Goal: Information Seeking & Learning: Learn about a topic

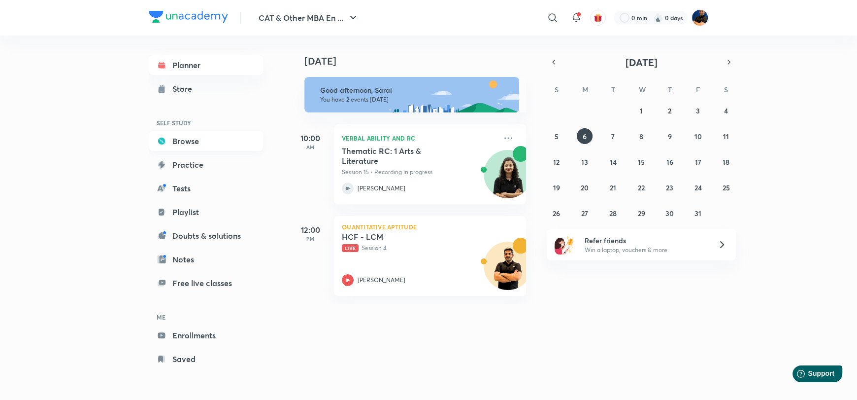
click at [194, 141] on link "Browse" at bounding box center [206, 141] width 114 height 20
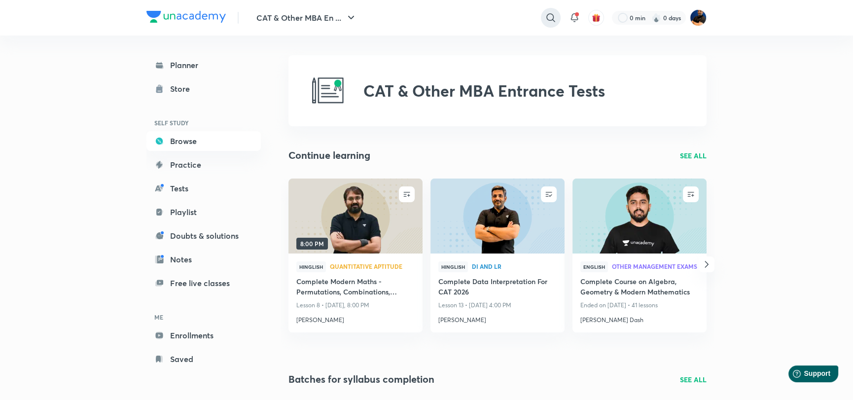
click at [552, 19] on icon at bounding box center [550, 17] width 8 height 8
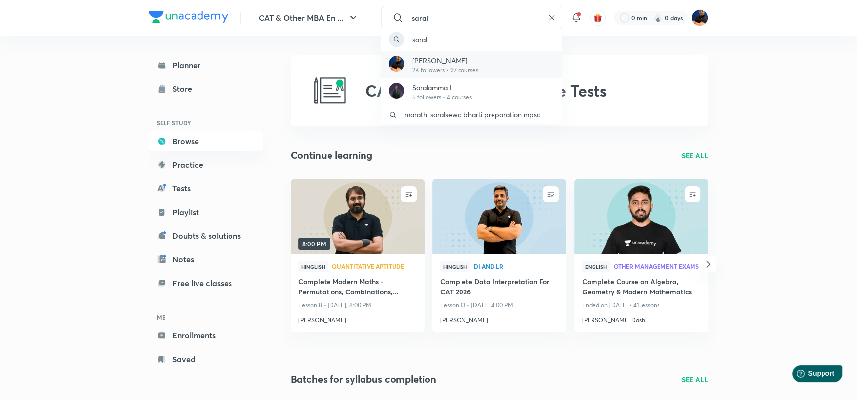
type input "saral"
click at [459, 61] on p "[PERSON_NAME]" at bounding box center [445, 60] width 66 height 10
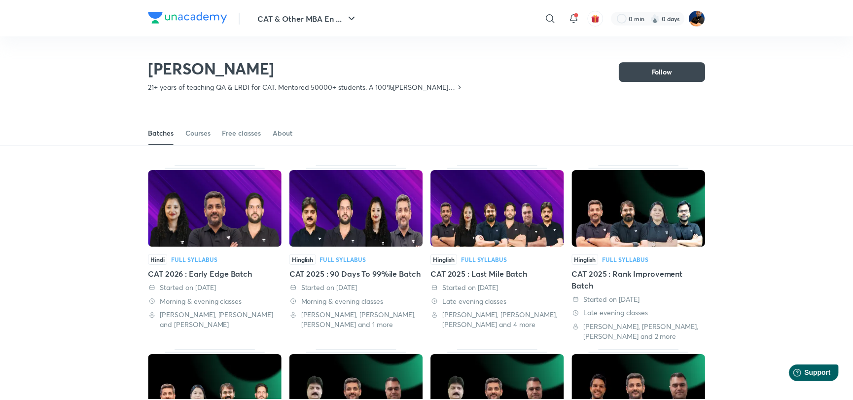
scroll to position [43, 0]
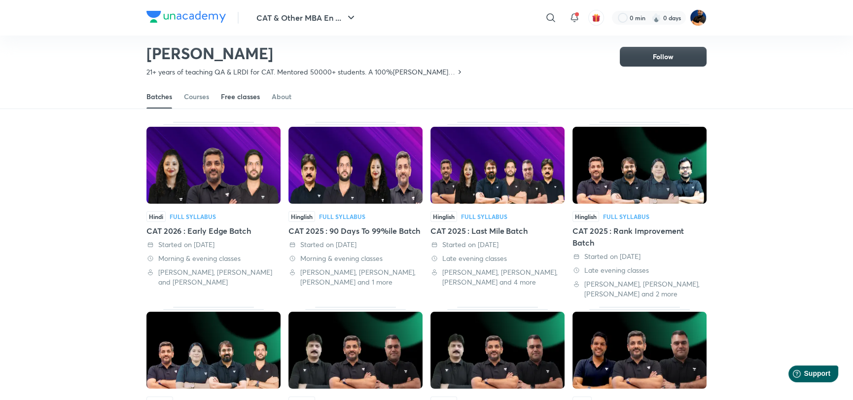
click at [231, 102] on link "Free classes" at bounding box center [240, 97] width 39 height 24
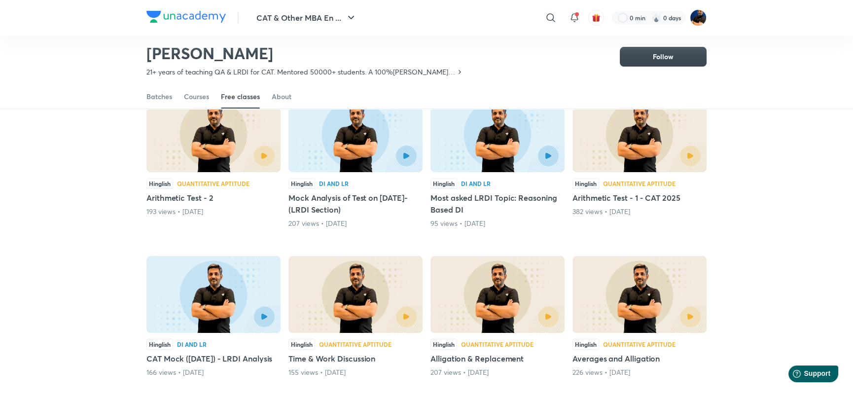
scroll to position [93, 0]
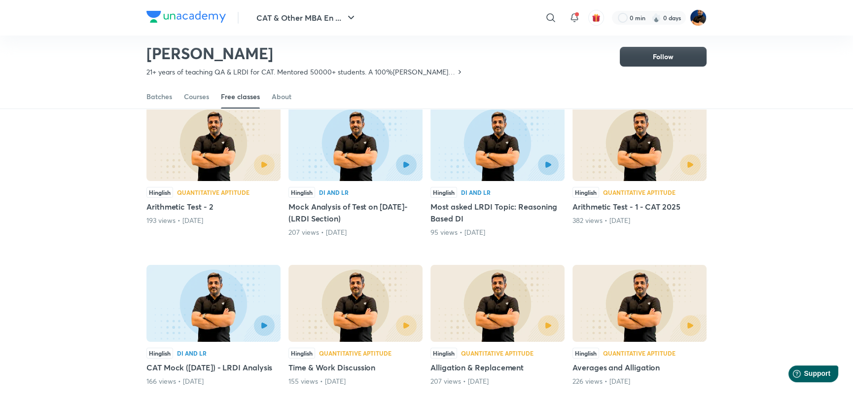
click at [212, 300] on img at bounding box center [213, 303] width 134 height 77
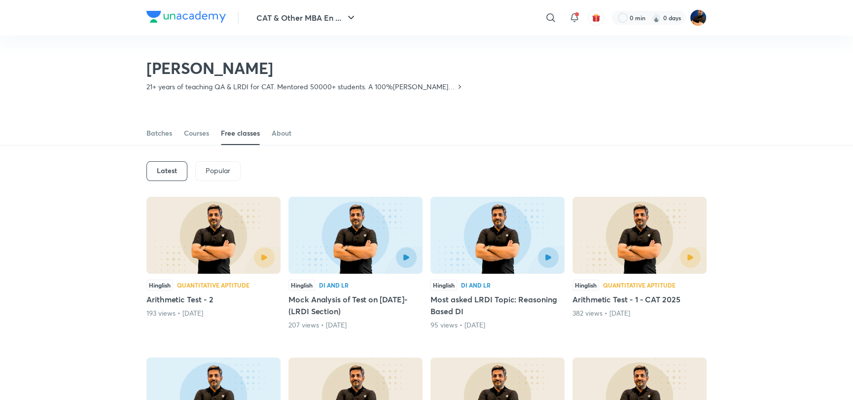
scroll to position [43, 0]
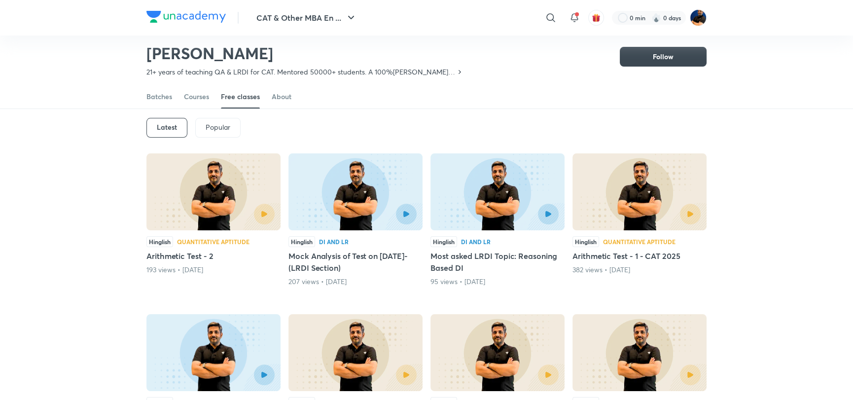
click at [344, 209] on div at bounding box center [355, 214] width 122 height 21
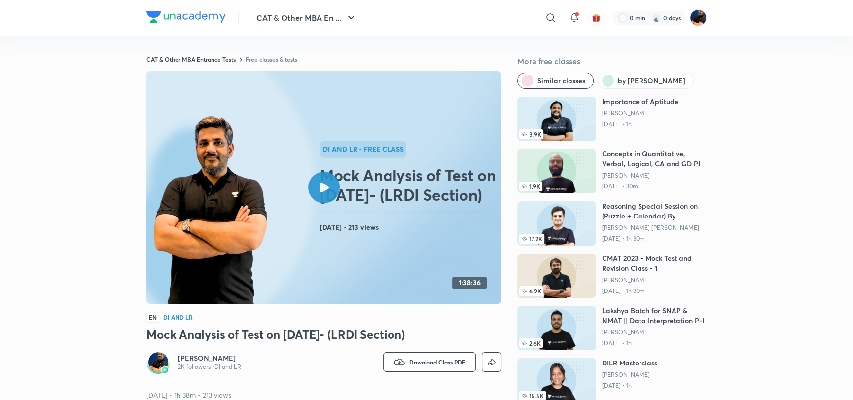
scroll to position [43, 0]
